Goal: Communication & Community: Answer question/provide support

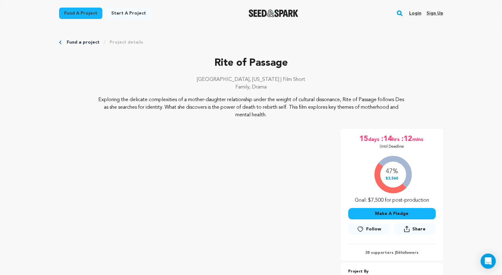
click at [411, 13] on link "Login" at bounding box center [415, 13] width 12 height 10
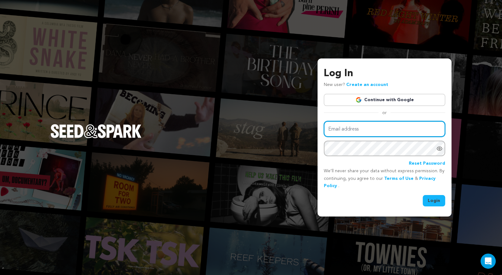
type input "kb@cruefilms.co"
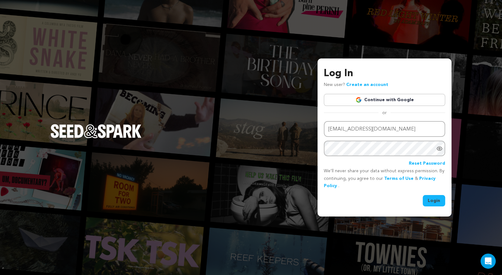
click at [429, 198] on button "Login" at bounding box center [434, 200] width 22 height 11
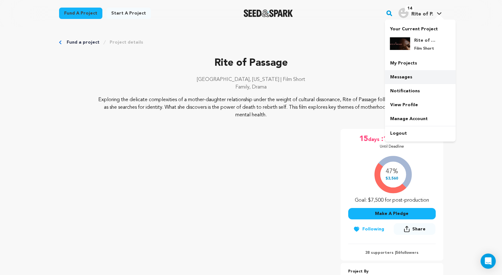
click at [400, 74] on link "Messages" at bounding box center [420, 77] width 71 height 14
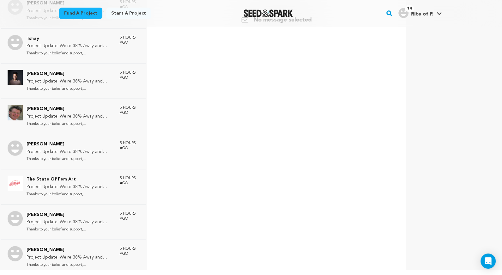
scroll to position [1083, 0]
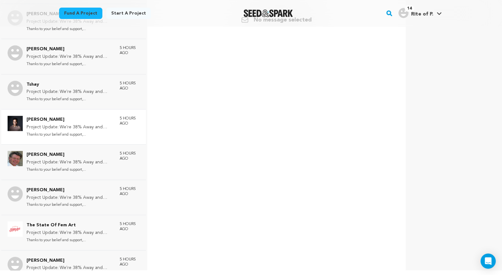
click at [71, 123] on p "Project Update: We're 38% Away and Closer Than Ever!" at bounding box center [70, 127] width 87 height 8
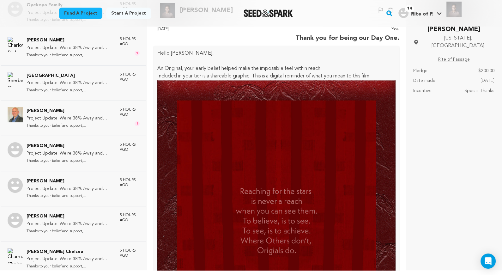
scroll to position [0, 0]
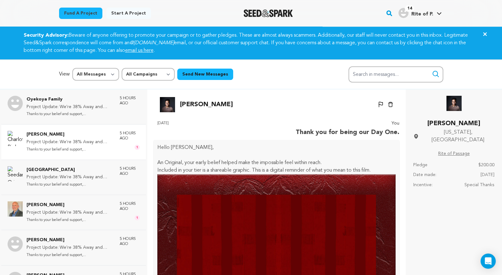
click at [89, 146] on p "Thanks to your belief and support,..." at bounding box center [70, 149] width 87 height 7
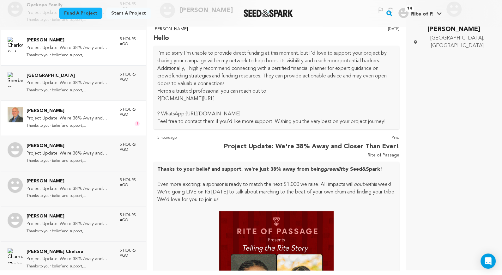
click at [113, 131] on div "Morrison Randall Project Update: We're 38% Away and Closer Than Ever! Thanks to…" at bounding box center [73, 117] width 145 height 35
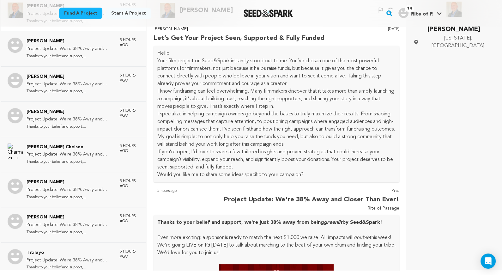
scroll to position [154, 0]
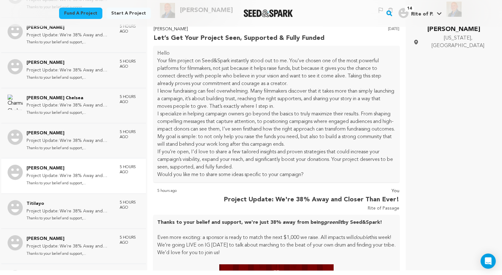
click at [69, 180] on p "Thanks to your belief and support,..." at bounding box center [70, 183] width 87 height 7
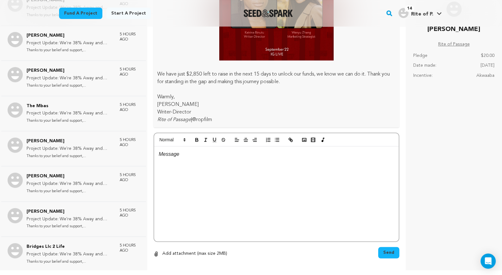
scroll to position [451, 0]
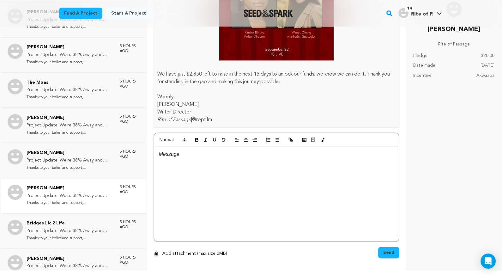
click at [69, 188] on p "[PERSON_NAME]" at bounding box center [70, 189] width 87 height 8
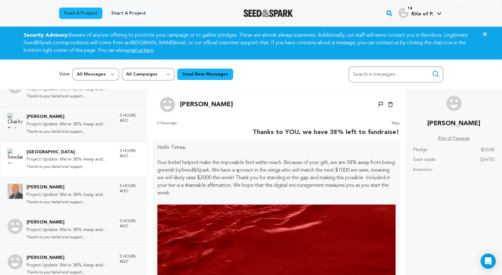
scroll to position [0, 0]
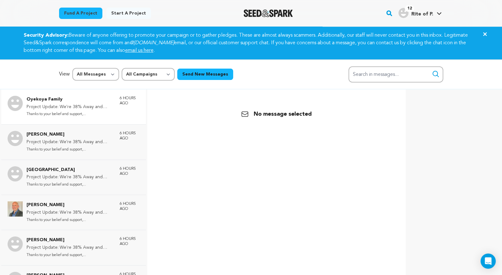
click at [85, 115] on p "Thanks to your belief and support,..." at bounding box center [70, 114] width 87 height 7
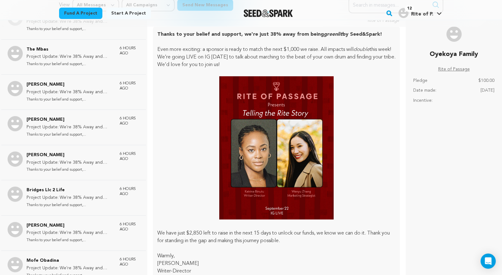
scroll to position [529, 0]
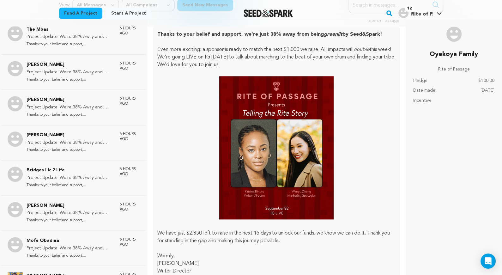
click at [93, 139] on p "Project Update: We're 38% Away and Closer Than Ever!" at bounding box center [70, 143] width 87 height 8
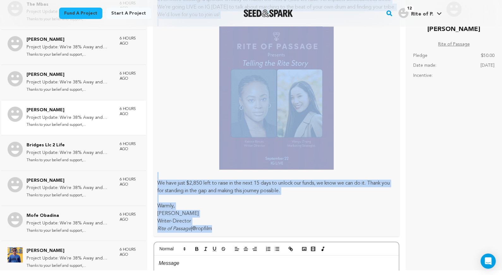
scroll to position [608, 0]
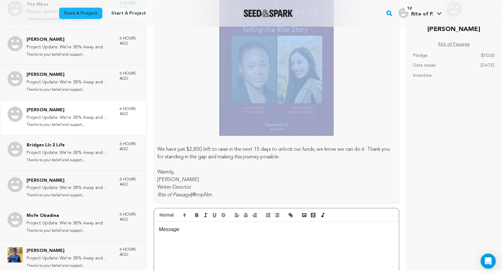
drag, startPoint x: 157, startPoint y: 52, endPoint x: 274, endPoint y: 48, distance: 116.7
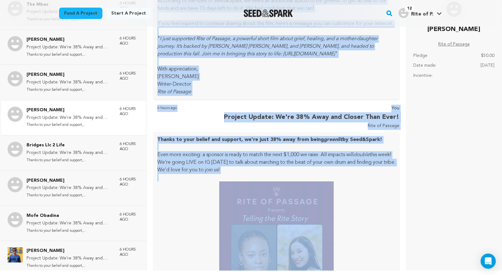
scroll to position [407, 0]
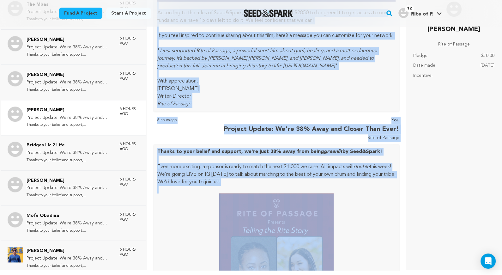
click at [235, 93] on p "[PERSON_NAME]" at bounding box center [276, 89] width 239 height 8
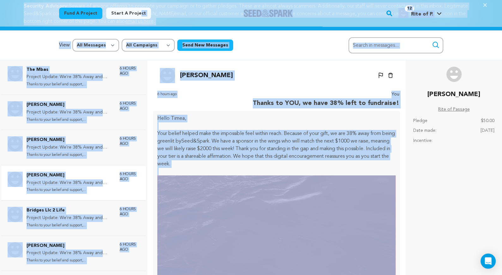
scroll to position [0, 0]
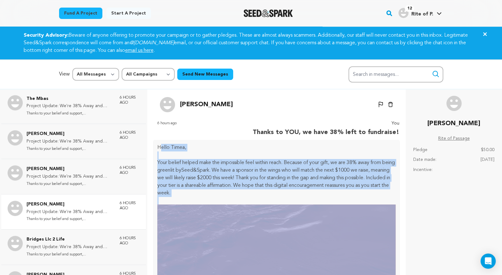
drag, startPoint x: 196, startPoint y: 110, endPoint x: 160, endPoint y: 149, distance: 53.2
copy div "ello Timea, Your belief helped make the impossible feel within reach. Because o…"
click at [417, 11] on h4 "Rite of P." at bounding box center [422, 14] width 22 height 8
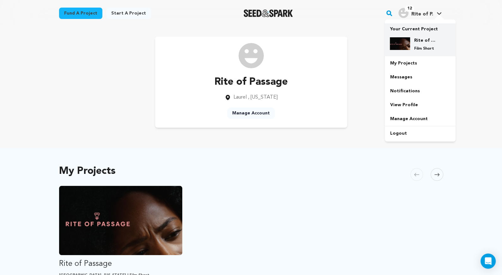
click at [412, 51] on div "Rite of Passage Film Short" at bounding box center [425, 44] width 30 height 14
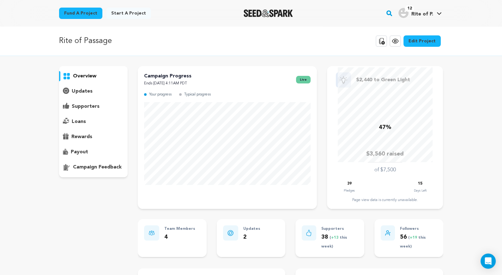
click at [89, 107] on p "supporters" at bounding box center [86, 107] width 28 height 8
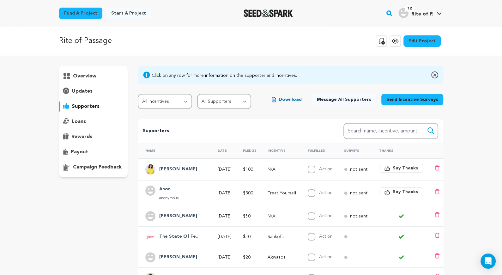
click at [390, 166] on icon "button" at bounding box center [388, 168] width 6 height 6
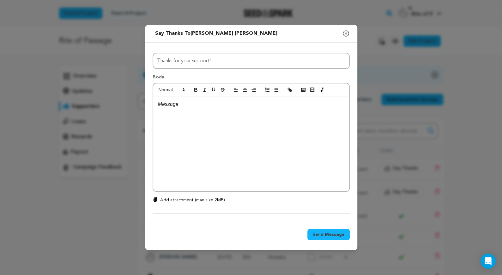
click at [263, 142] on div at bounding box center [251, 143] width 196 height 95
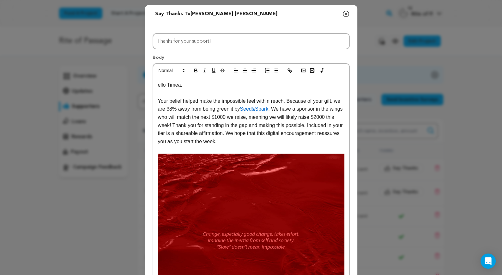
click at [158, 87] on p "ello Timea," at bounding box center [251, 85] width 186 height 8
click at [178, 87] on p "Hello Timea," at bounding box center [251, 85] width 186 height 8
click at [171, 111] on p "Your belief helped make the impossible feel within reach. Because of your gift,…" at bounding box center [251, 121] width 186 height 49
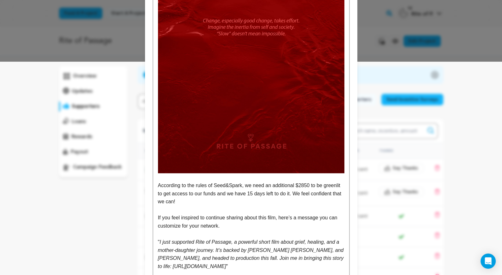
scroll to position [230, 0]
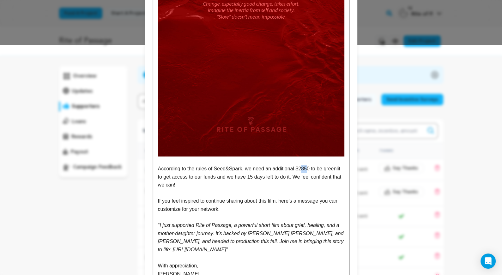
drag, startPoint x: 304, startPoint y: 168, endPoint x: 310, endPoint y: 168, distance: 6.0
click at [310, 168] on p "According to the rules of Seed&Spark, we need an additional $2850 to be greenli…" at bounding box center [251, 177] width 186 height 24
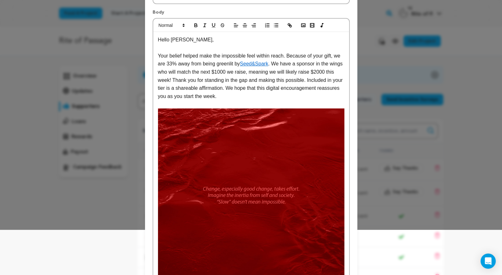
scroll to position [0, 0]
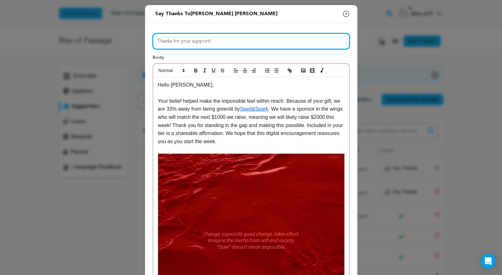
click at [203, 42] on input "Thanks for your support!" at bounding box center [251, 41] width 197 height 16
click at [171, 41] on input "Just 38% to Go – Thanks to You!" at bounding box center [251, 41] width 197 height 16
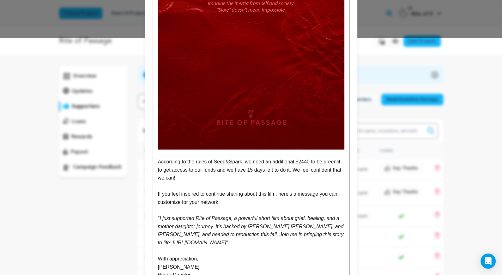
scroll to position [317, 0]
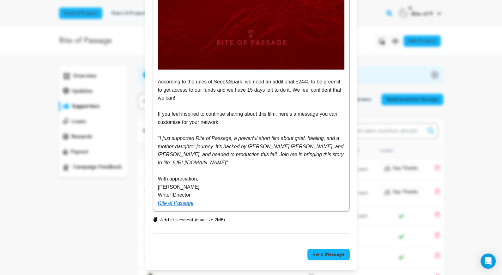
type input "Just 33% to Go – Thanks to You!"
click at [326, 255] on span "Send Message" at bounding box center [329, 254] width 32 height 6
